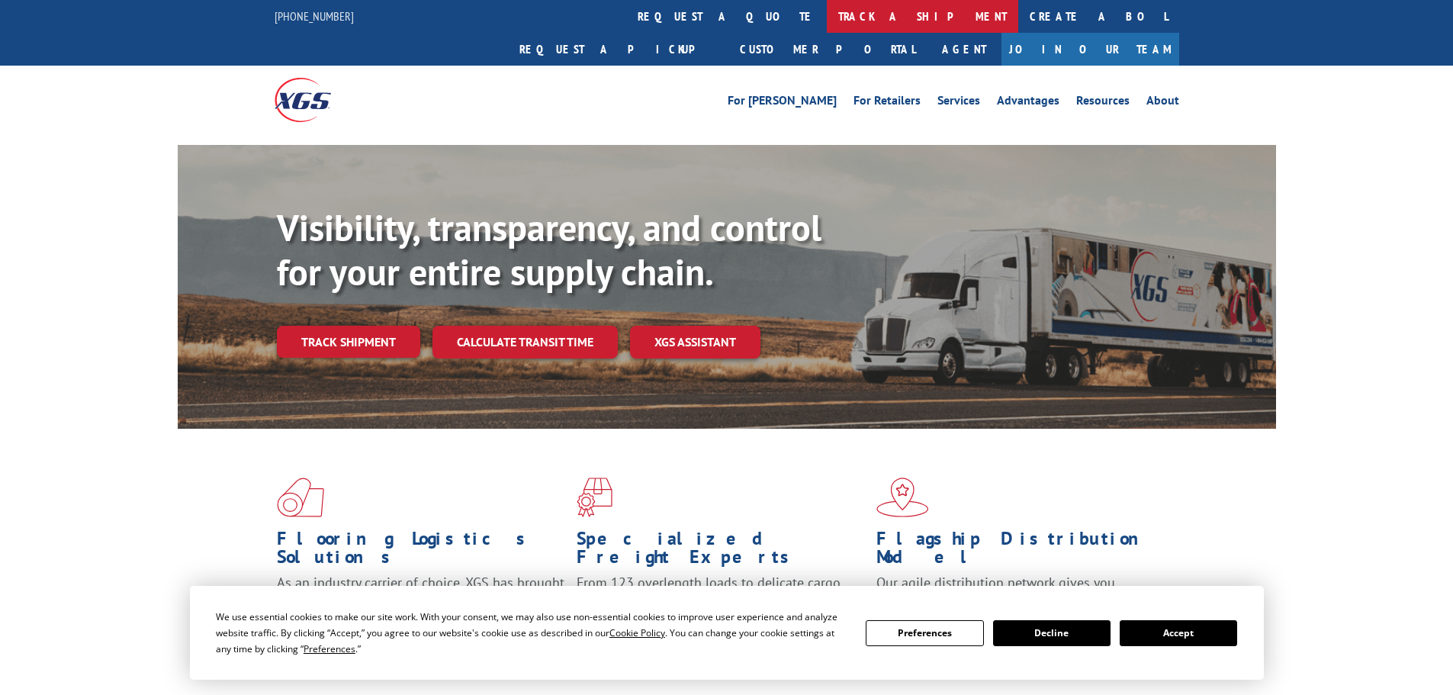
click at [827, 21] on link "track a shipment" at bounding box center [922, 16] width 191 height 33
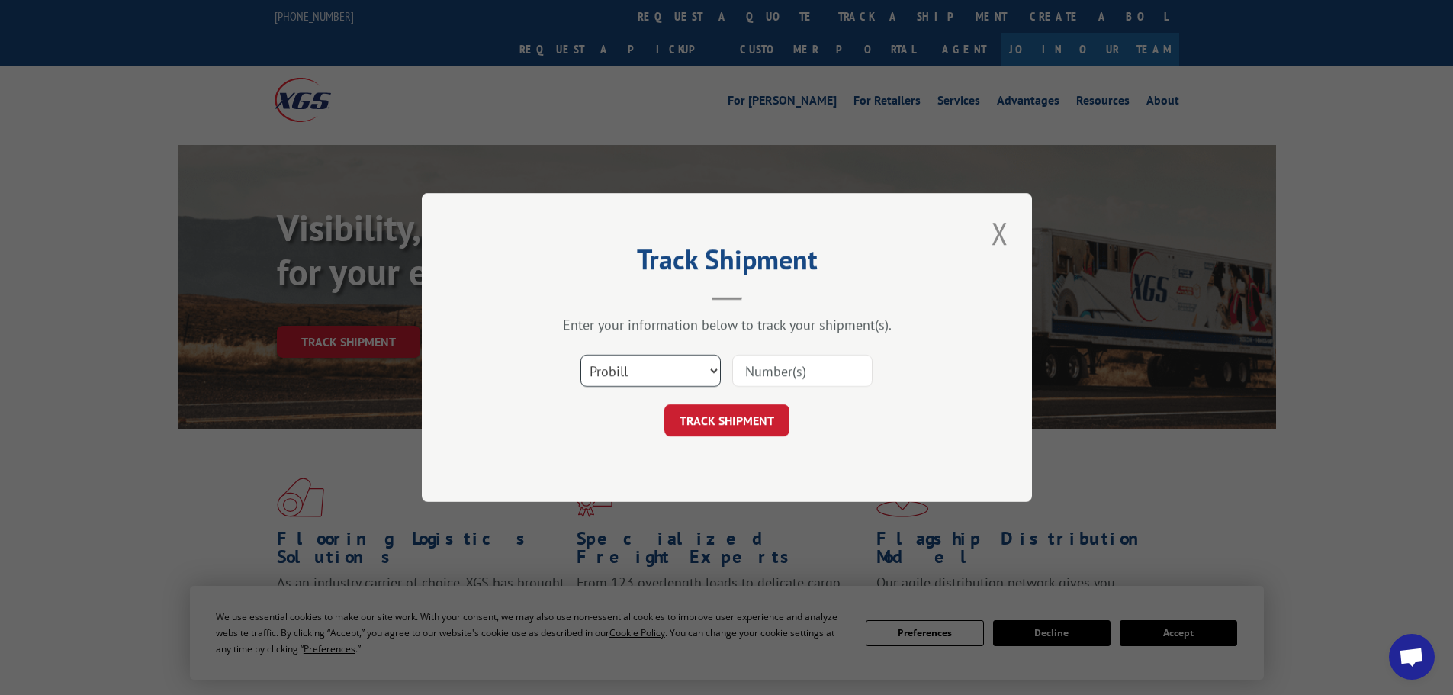
click at [693, 364] on select "Select category... Probill BOL PO" at bounding box center [650, 371] width 140 height 32
select select "bol"
click at [580, 355] on select "Select category... Probill BOL PO" at bounding box center [650, 371] width 140 height 32
paste input "2549904"
type input "2549904"
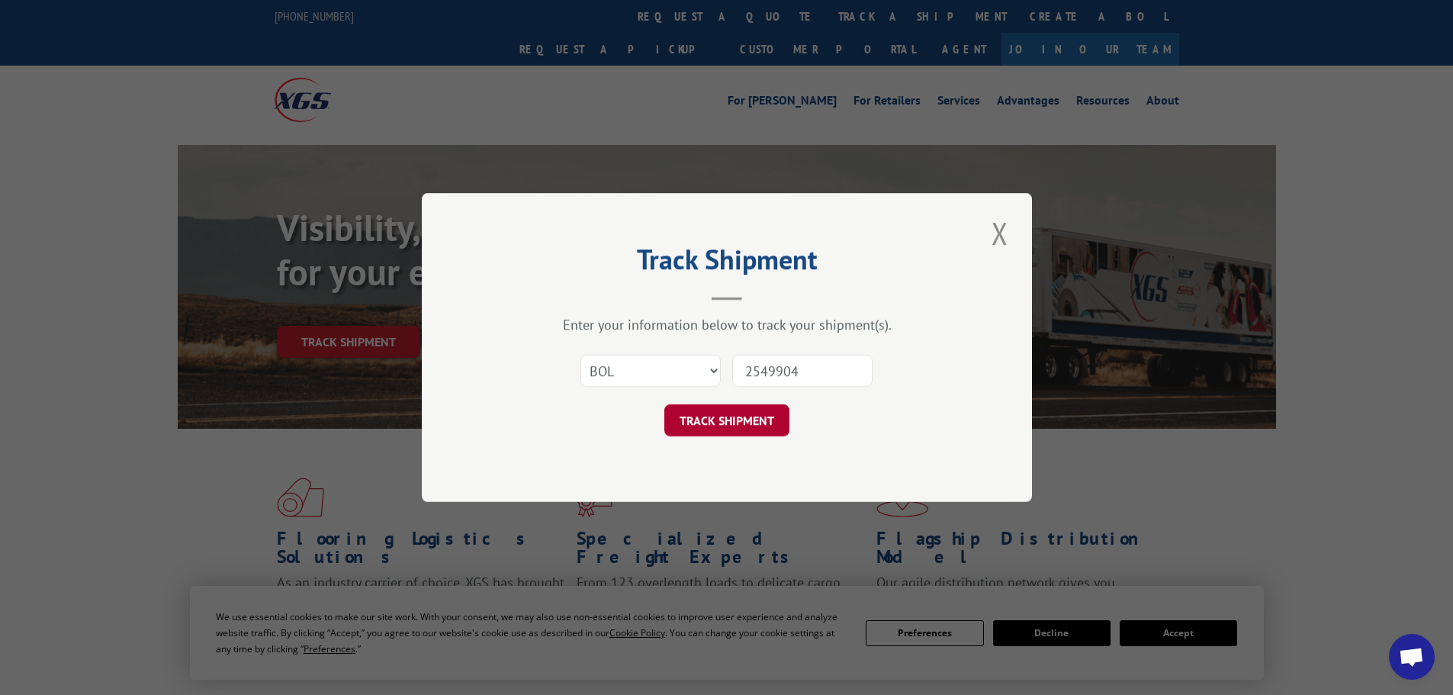
click at [715, 414] on button "TRACK SHIPMENT" at bounding box center [726, 420] width 125 height 32
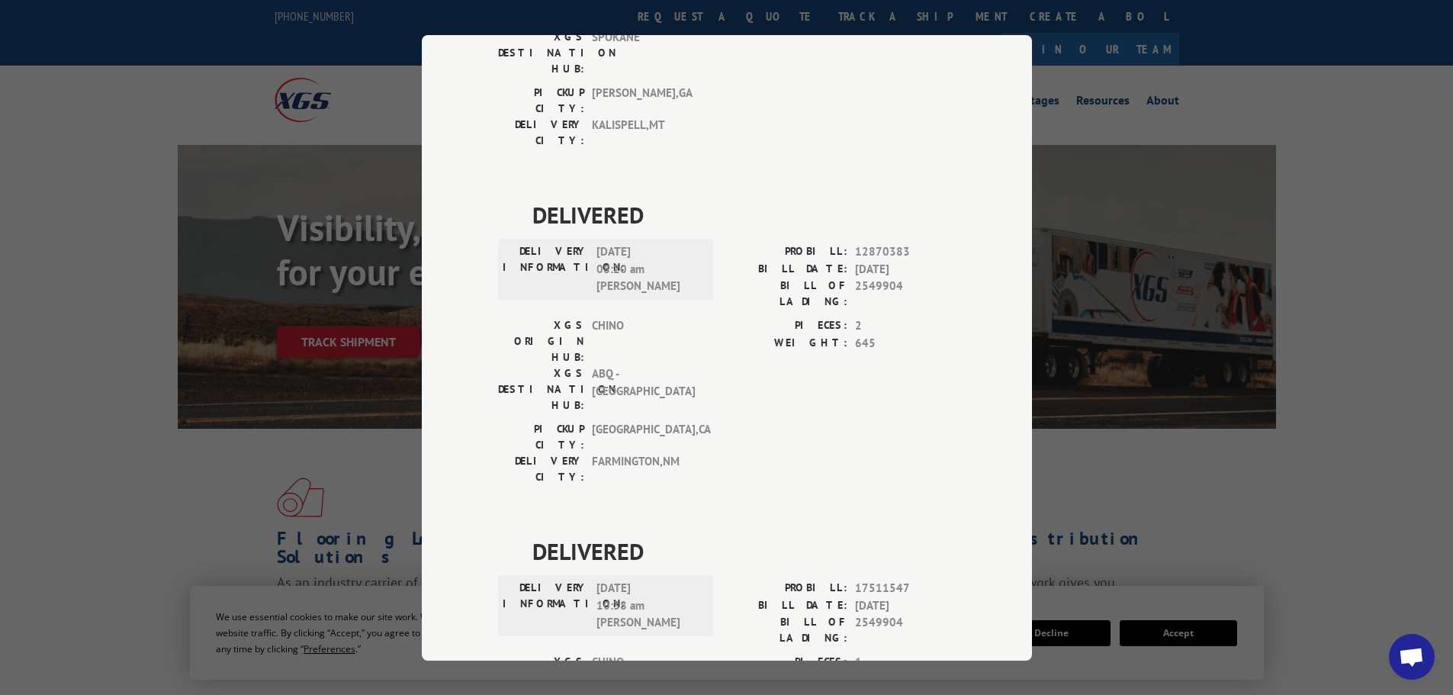
scroll to position [326, 0]
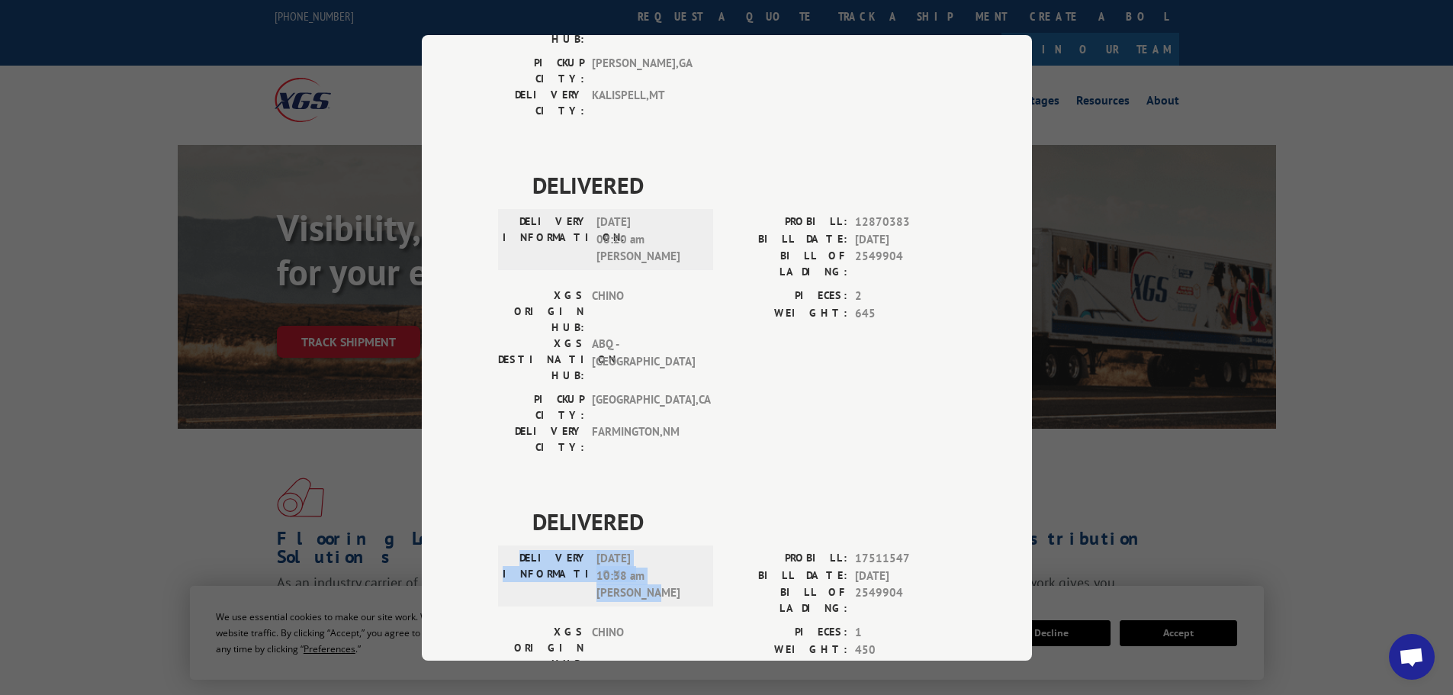
drag, startPoint x: 535, startPoint y: 376, endPoint x: 667, endPoint y: 419, distance: 139.6
click at [667, 550] on div "DELIVERY INFORMATION: [DATE] 10:38 am [PERSON_NAME]" at bounding box center [606, 576] width 206 height 52
copy div "DELIVERY INFORMATION: [DATE] 10:38 am [PERSON_NAME]"
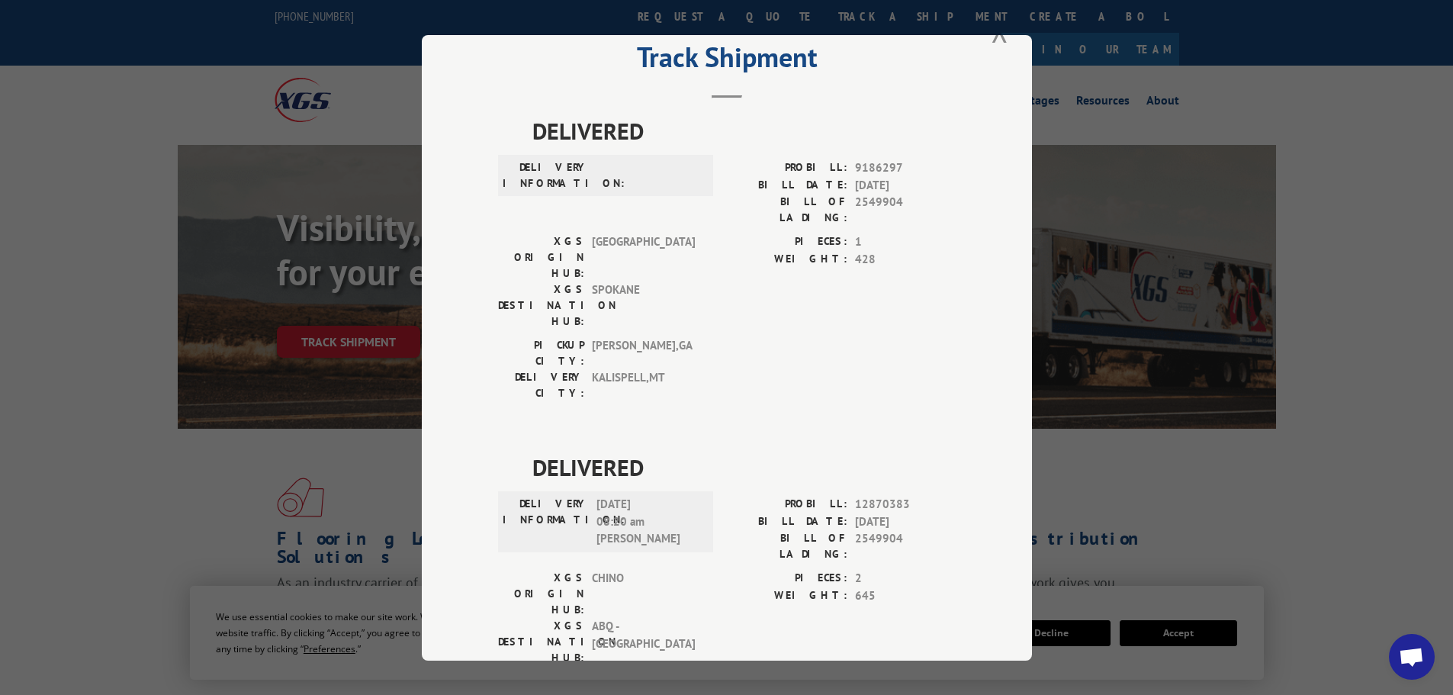
scroll to position [0, 0]
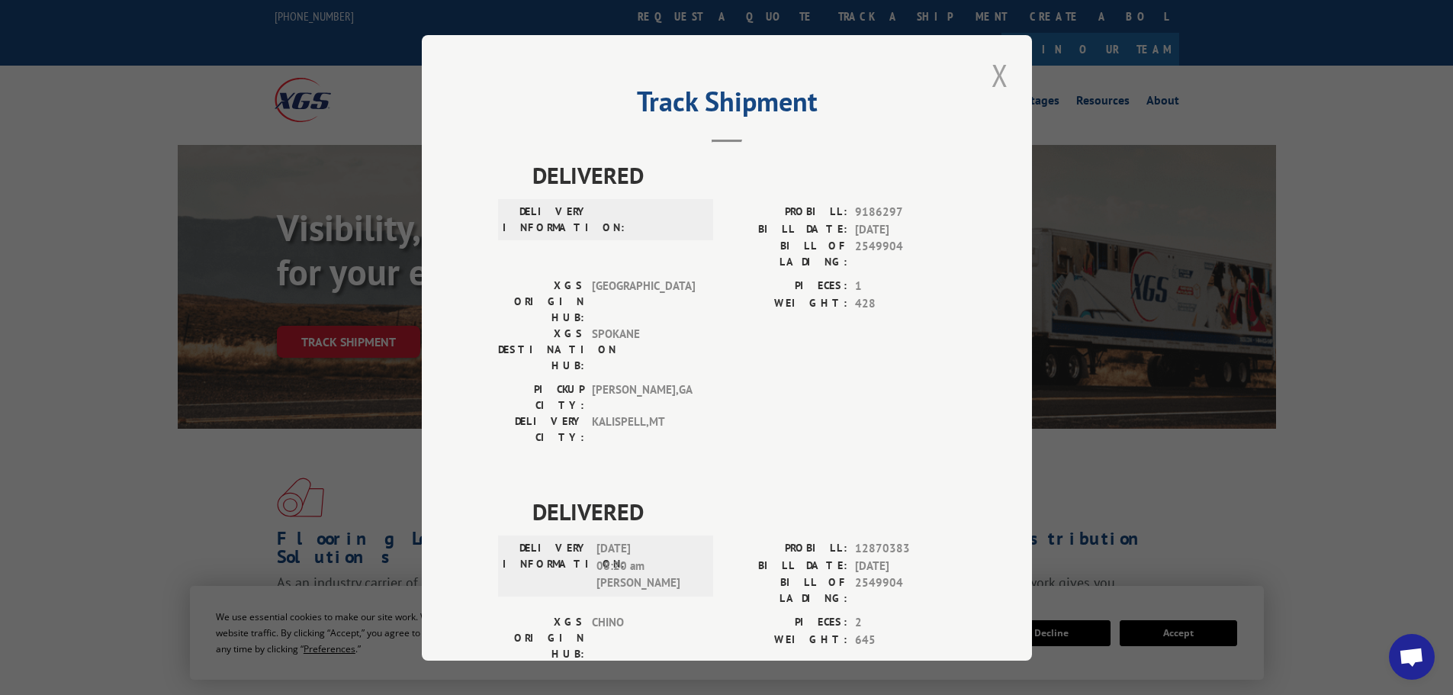
click at [994, 72] on button "Close modal" at bounding box center [1000, 75] width 26 height 42
